Goal: Unclear: Browse casually

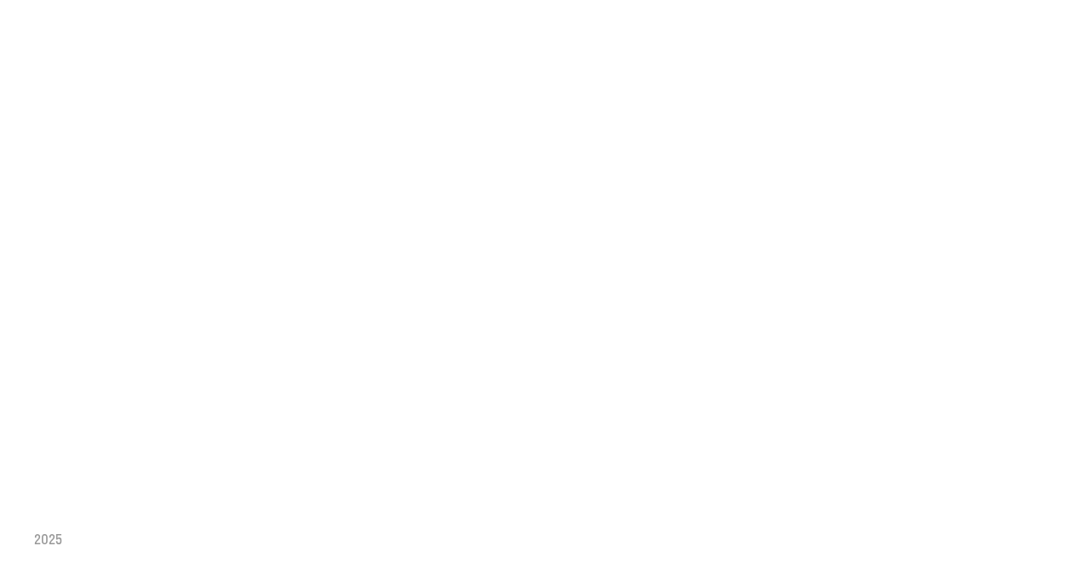
click at [477, 134] on div "2025" at bounding box center [542, 287] width 1084 height 575
click at [41, 537] on span "2025" at bounding box center [48, 538] width 28 height 19
click at [55, 540] on span "2025" at bounding box center [48, 538] width 28 height 19
click at [56, 542] on span "2025" at bounding box center [48, 538] width 28 height 19
click at [55, 537] on span "2025" at bounding box center [48, 538] width 28 height 19
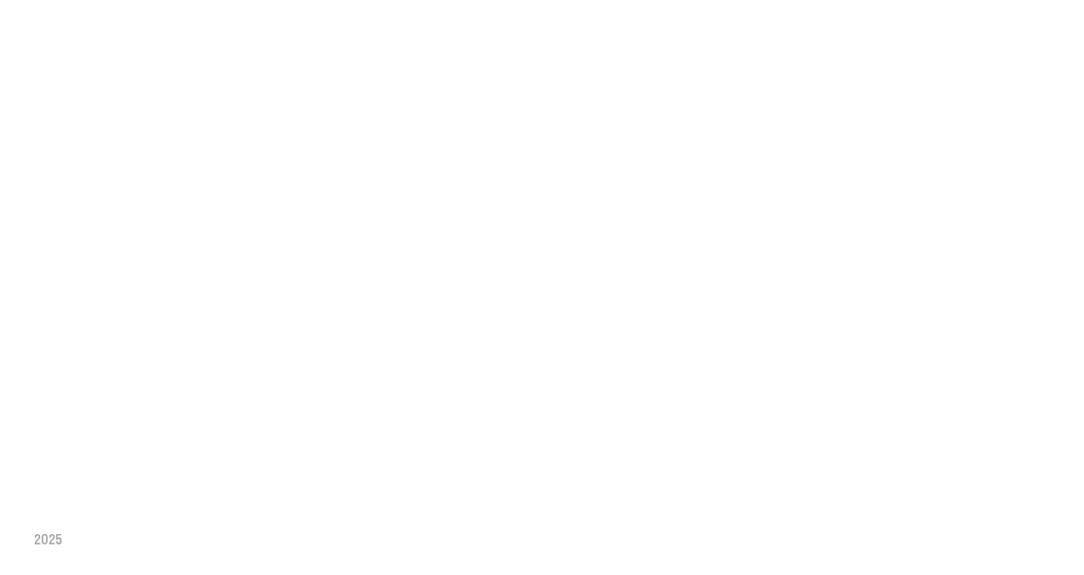
drag, startPoint x: 530, startPoint y: 414, endPoint x: 522, endPoint y: 455, distance: 41.8
click at [530, 416] on div "2025" at bounding box center [542, 287] width 1084 height 575
